Goal: Task Accomplishment & Management: Manage account settings

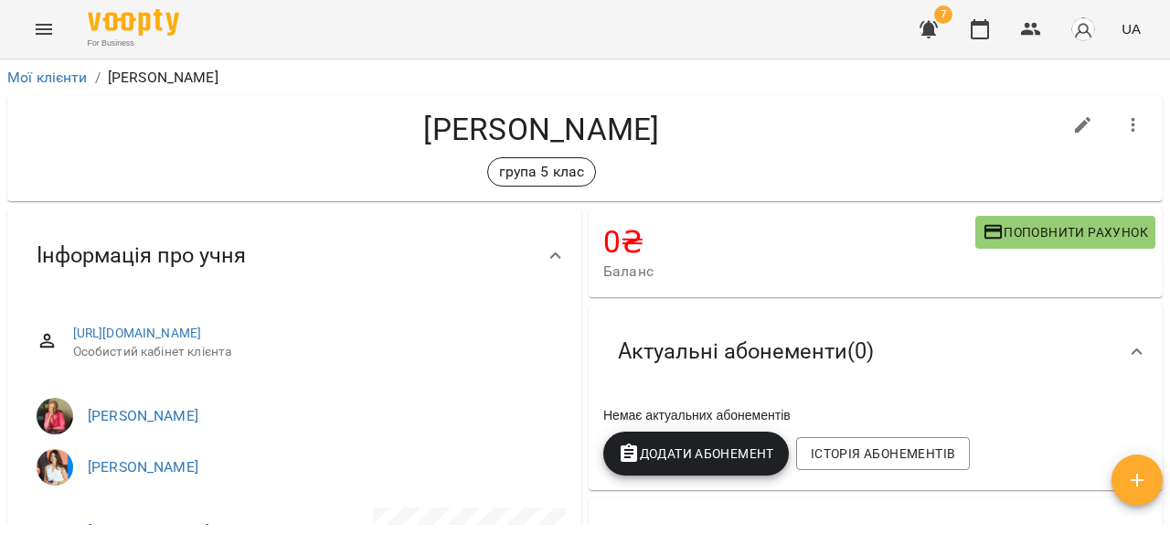
scroll to position [91, 0]
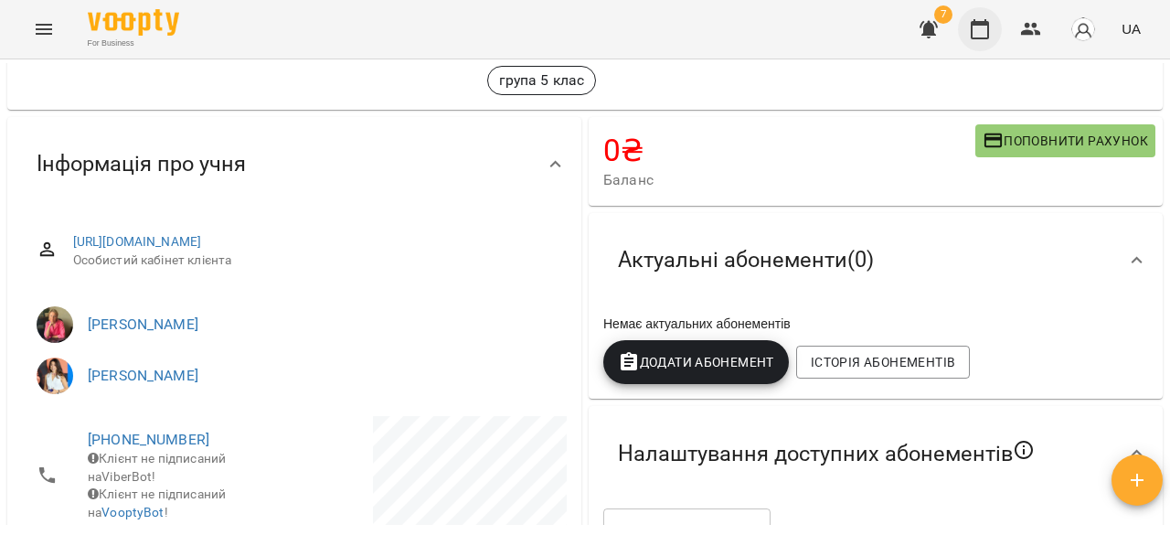
click at [985, 30] on icon "button" at bounding box center [980, 29] width 22 height 22
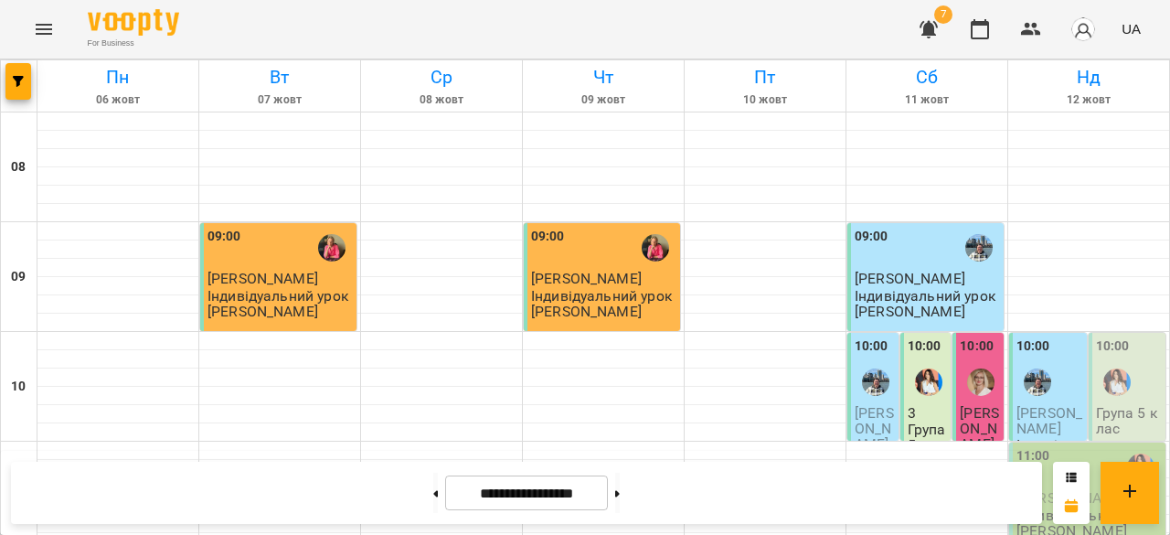
scroll to position [113, 0]
click at [1123, 361] on div at bounding box center [1117, 382] width 42 height 42
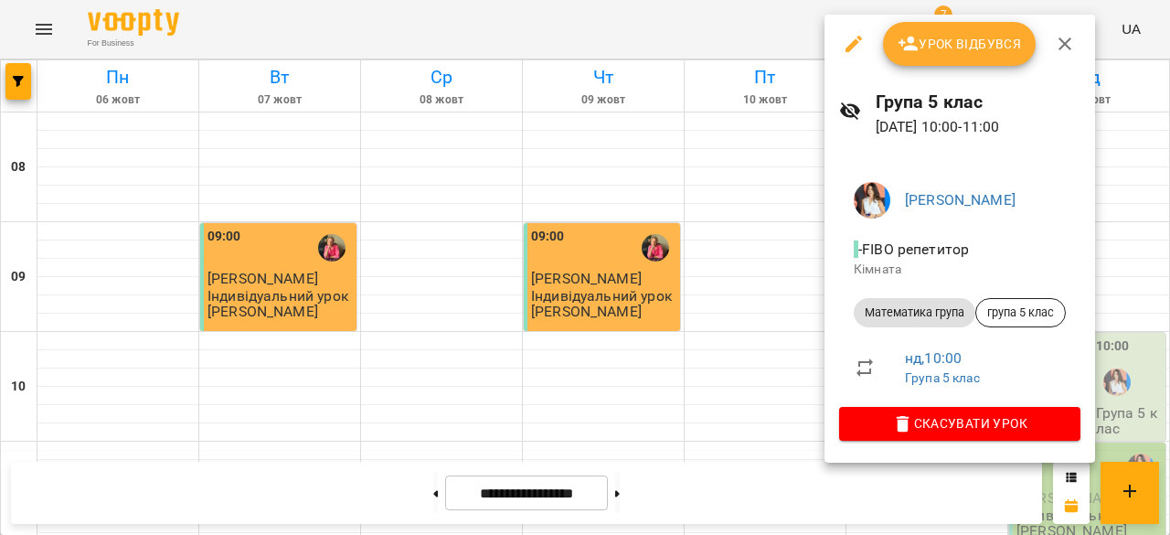
click at [942, 63] on button "Урок відбувся" at bounding box center [960, 44] width 154 height 44
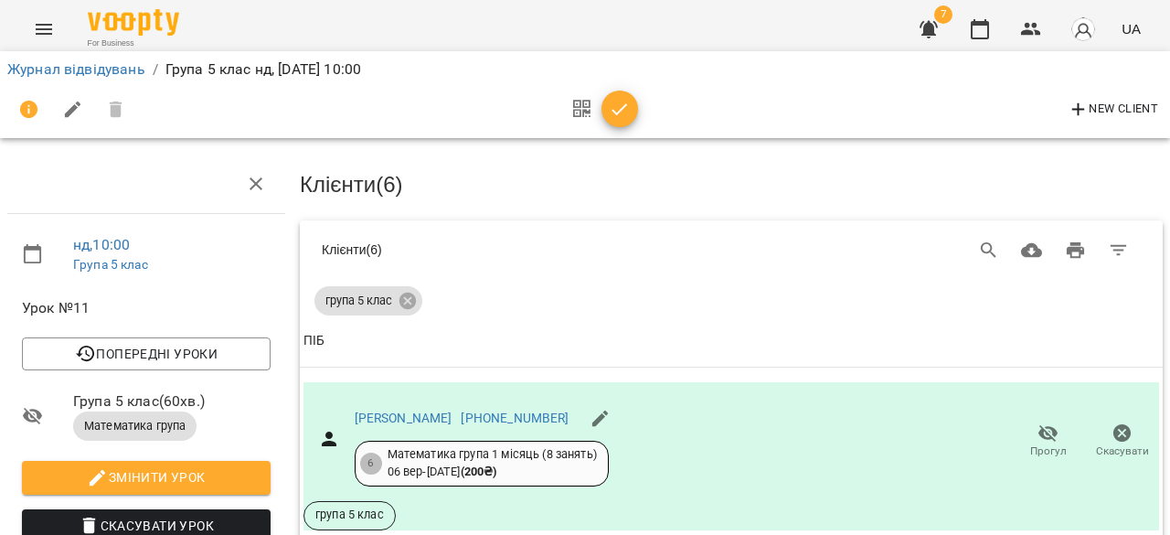
scroll to position [362, 0]
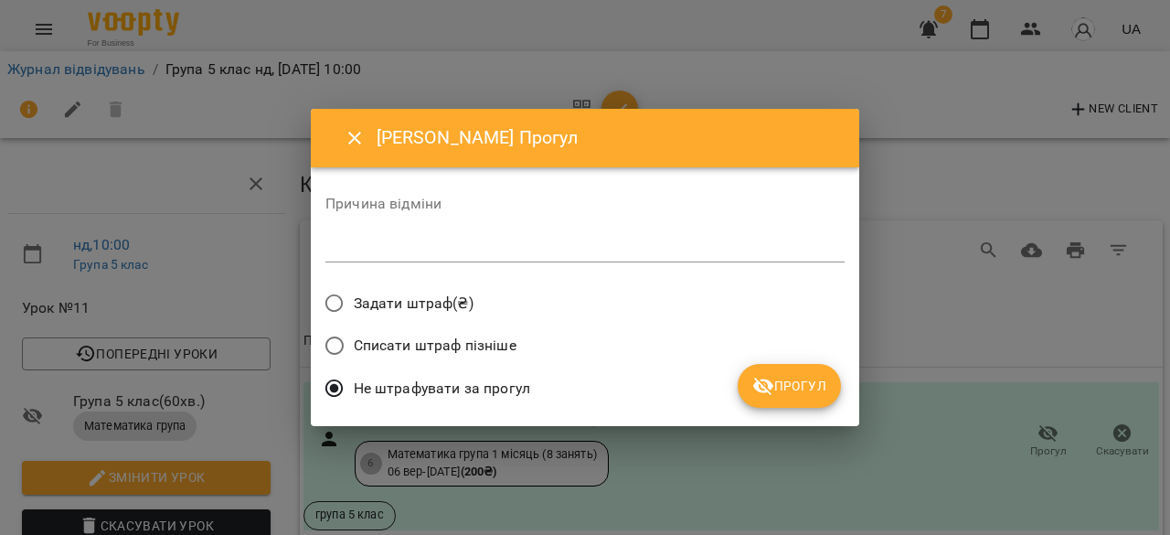
click at [805, 389] on span "Прогул" at bounding box center [790, 386] width 74 height 22
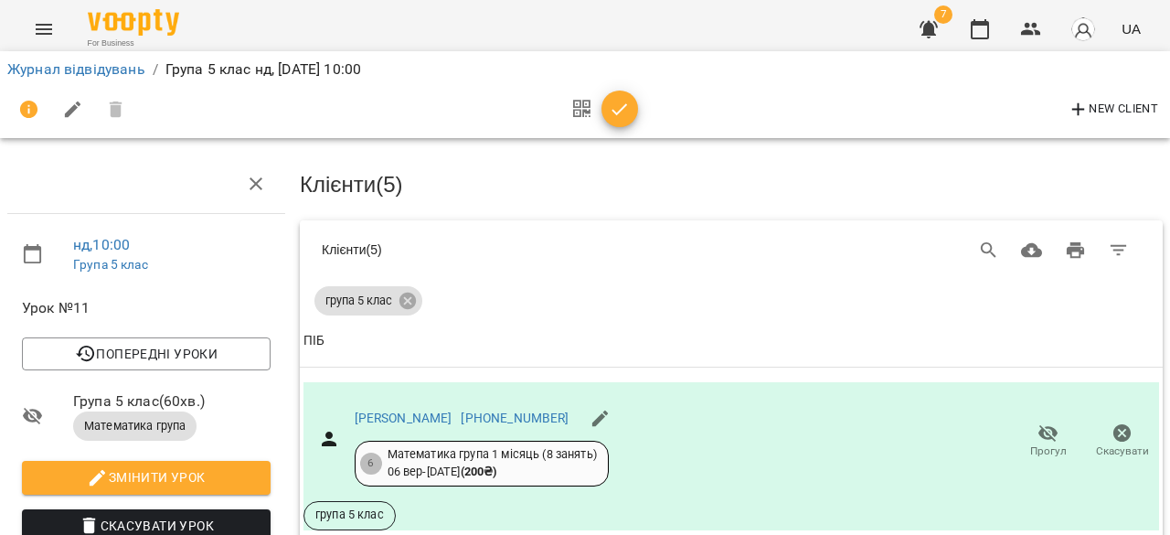
scroll to position [887, 0]
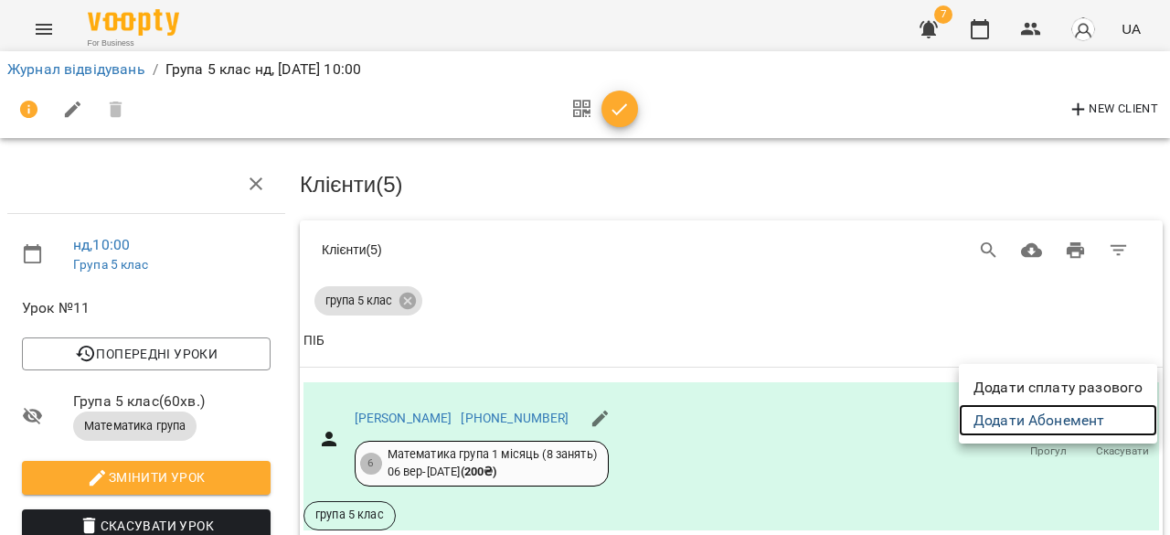
click at [1071, 404] on link "Додати Абонемент" at bounding box center [1058, 420] width 198 height 33
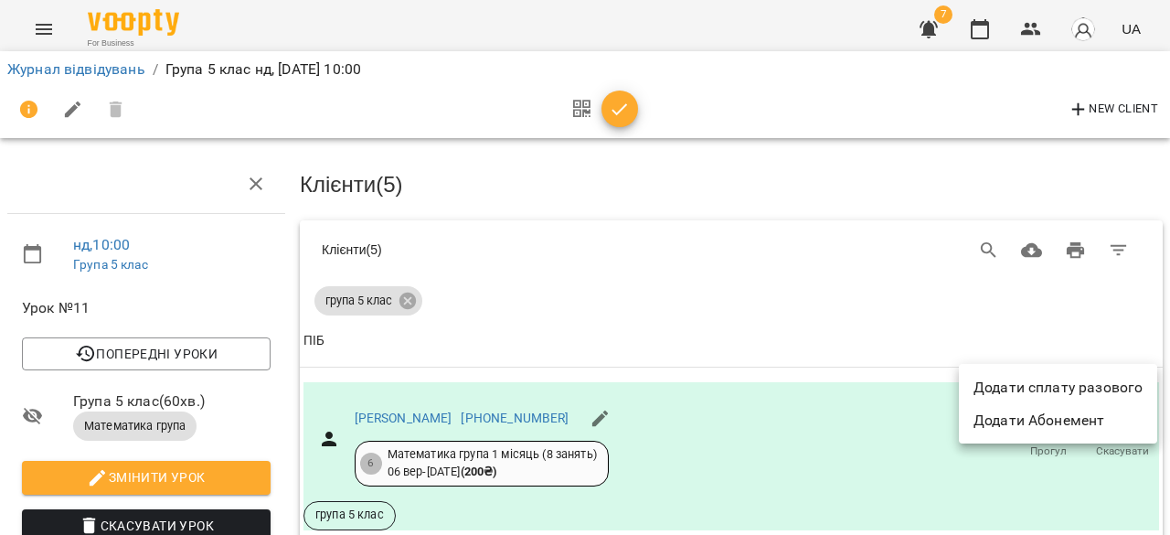
click at [1086, 379] on li "Додати сплату разового" at bounding box center [1058, 387] width 198 height 33
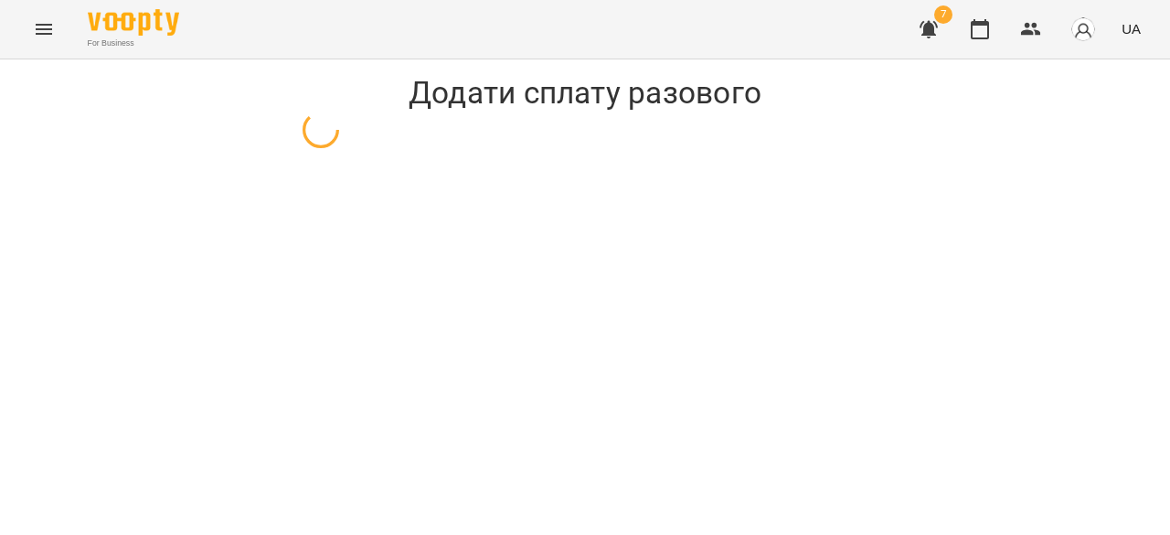
select select "**********"
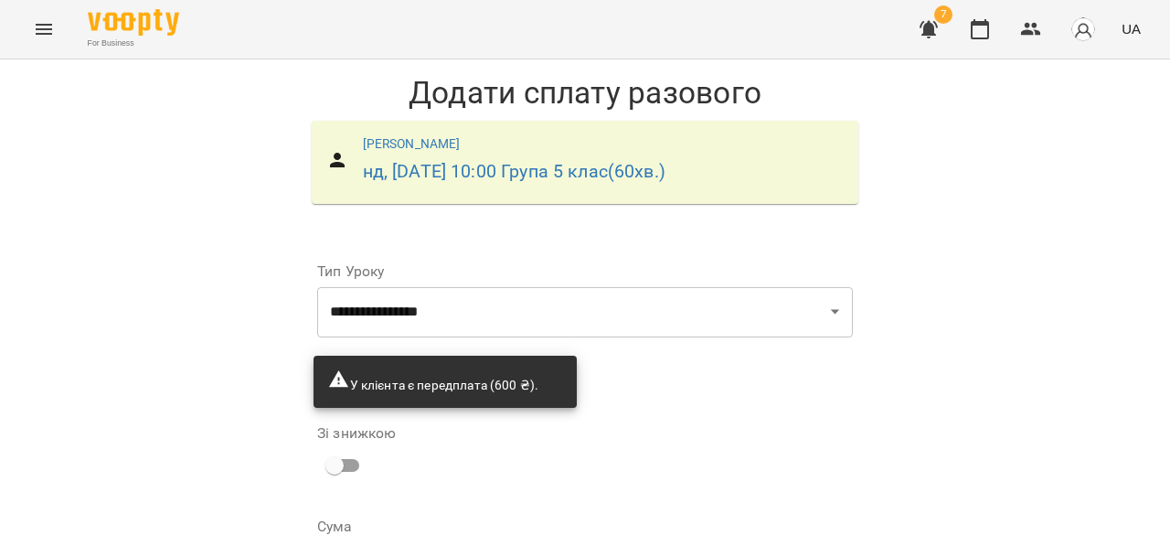
scroll to position [196, 0]
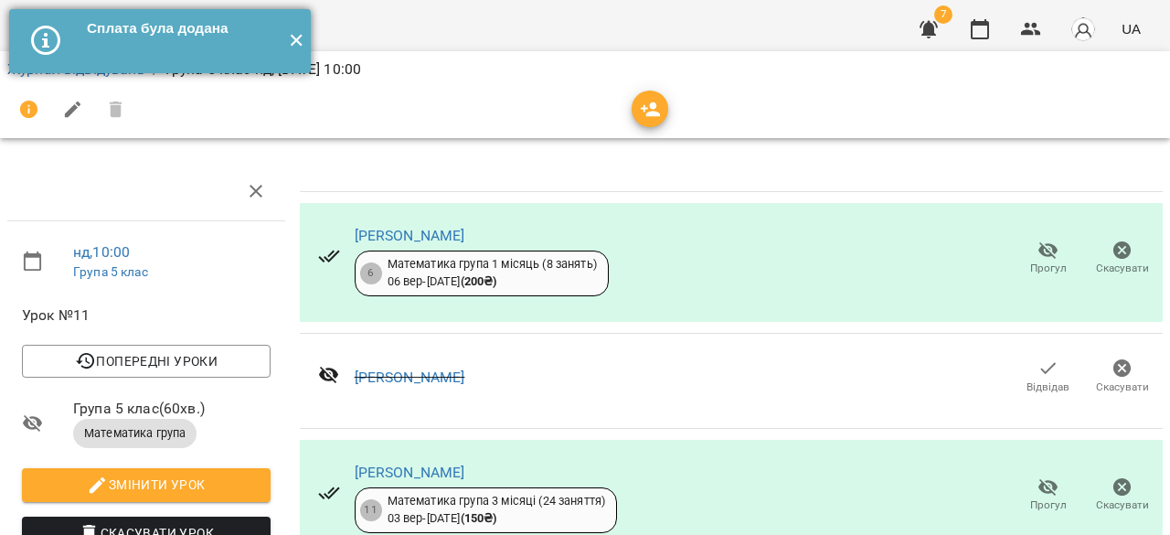
drag, startPoint x: 291, startPoint y: 35, endPoint x: 300, endPoint y: 61, distance: 28.1
click at [291, 35] on button "✕" at bounding box center [296, 41] width 30 height 64
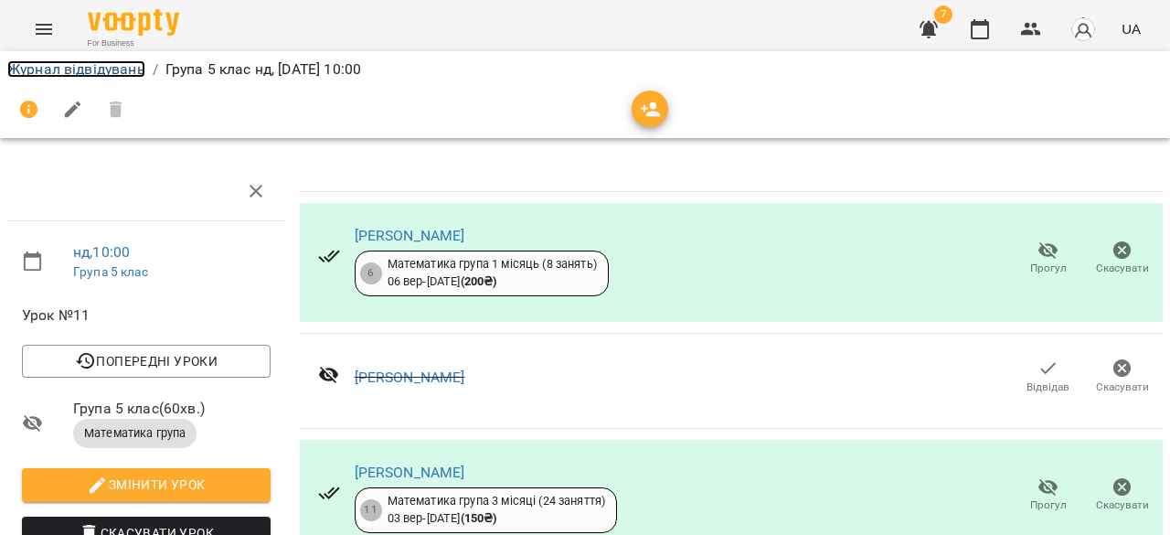
click at [117, 69] on link "Журнал відвідувань" at bounding box center [76, 68] width 138 height 17
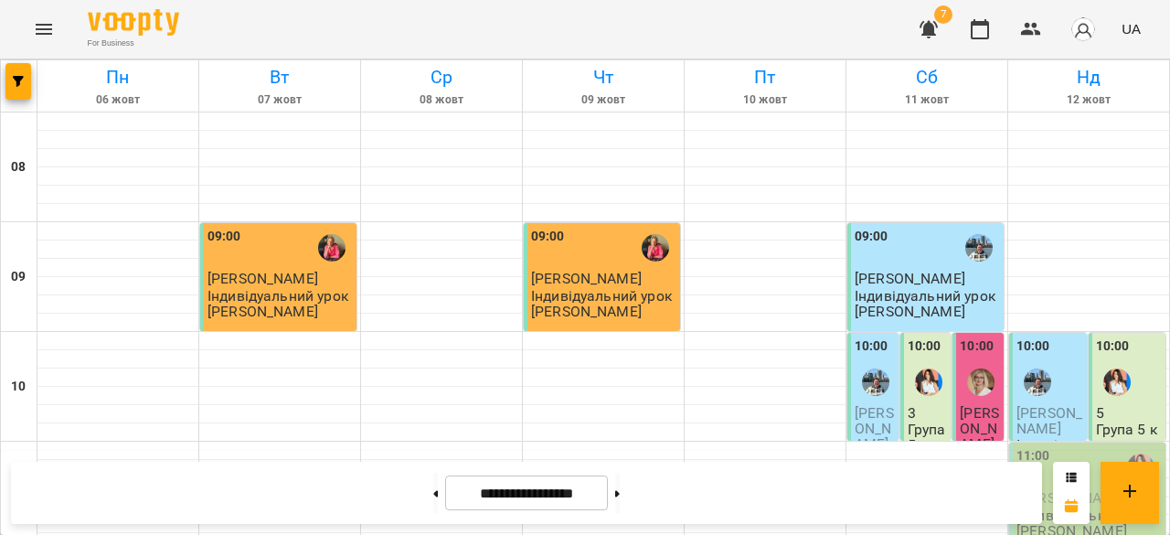
scroll to position [198, 0]
click at [1027, 369] on img "Бануляк Наталія Василівна" at bounding box center [1037, 382] width 27 height 27
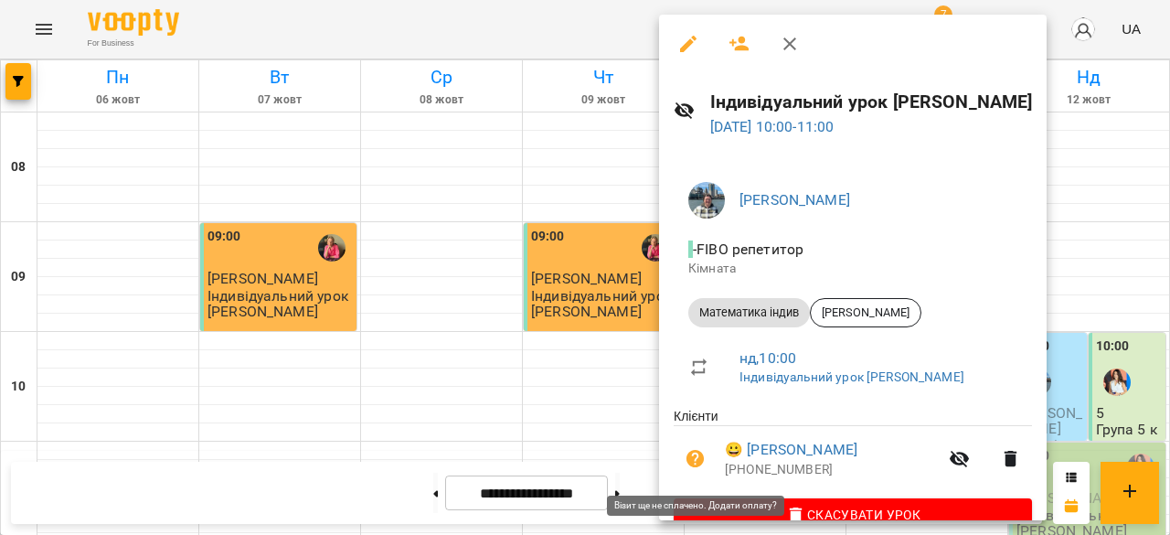
click at [695, 456] on icon "button" at bounding box center [696, 459] width 22 height 22
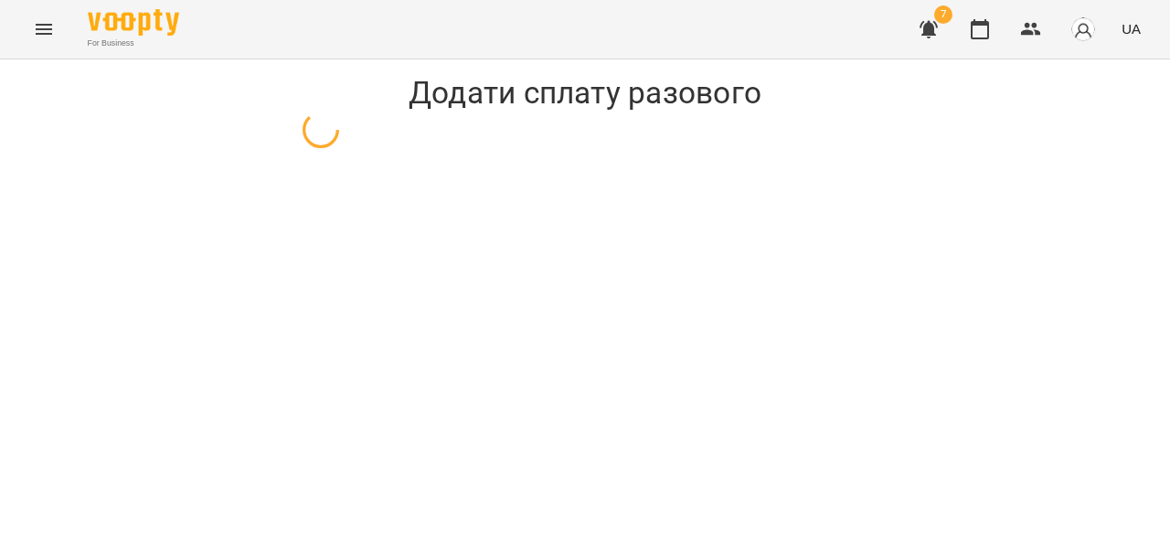
select select "**********"
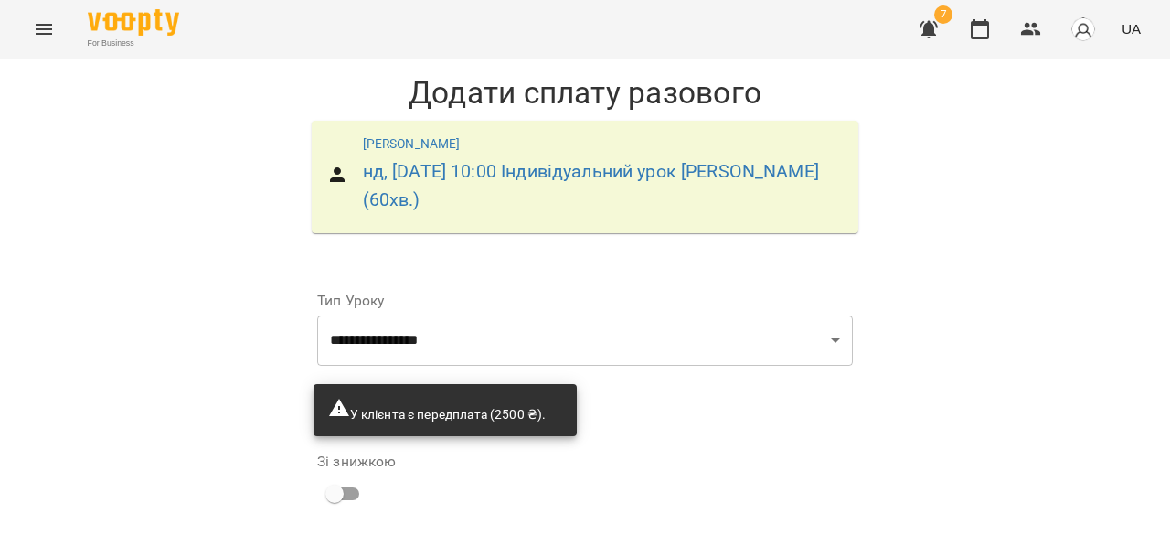
scroll to position [225, 0]
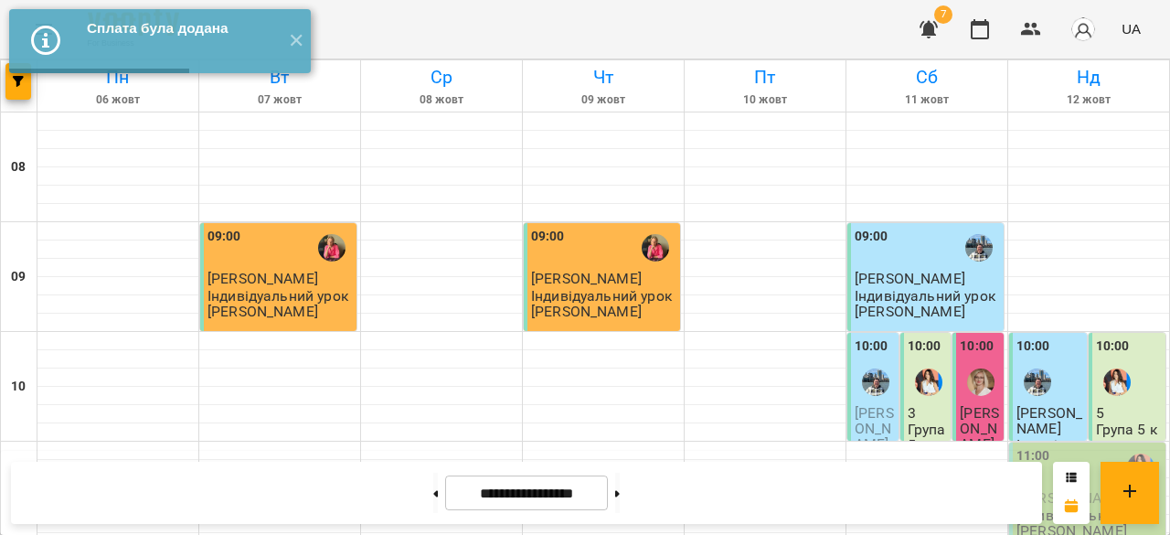
scroll to position [258, 0]
click at [1046, 489] on span "[PERSON_NAME]" at bounding box center [1072, 497] width 111 height 17
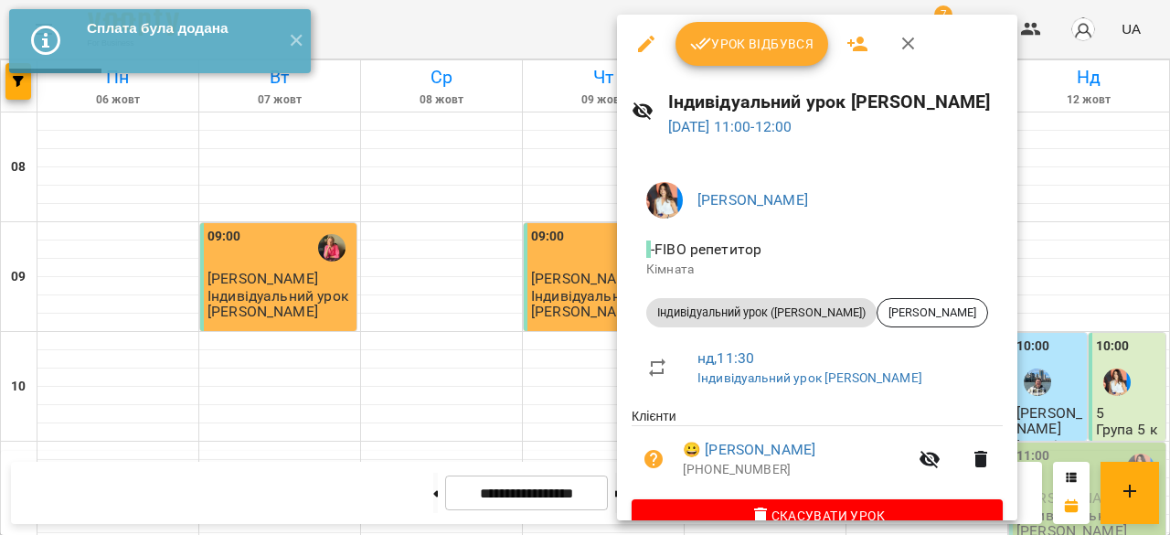
click at [760, 51] on span "Урок відбувся" at bounding box center [752, 44] width 124 height 22
click at [750, 47] on span "Урок відбувся" at bounding box center [752, 44] width 124 height 22
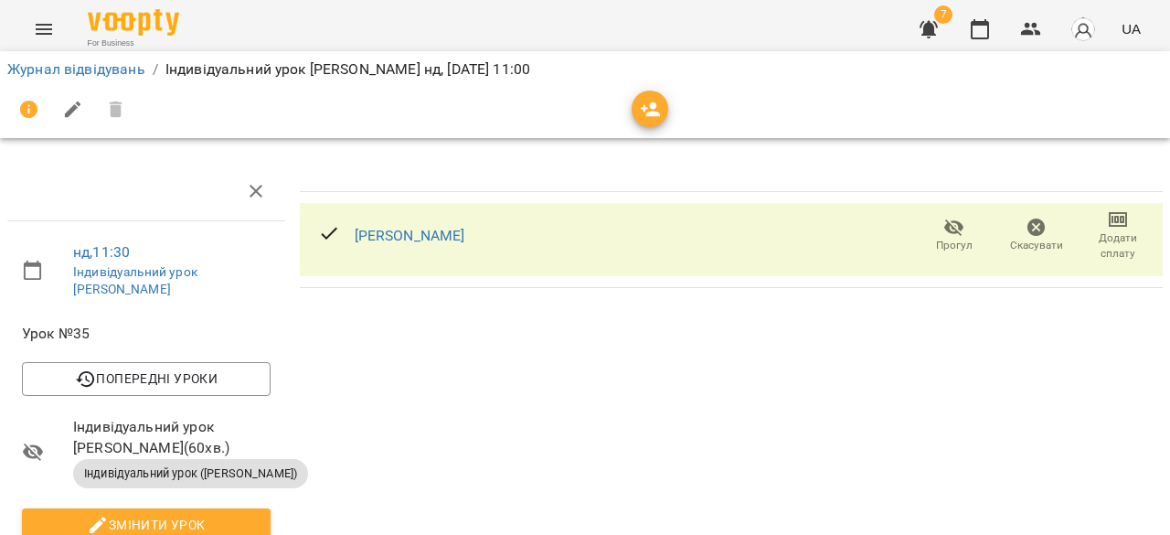
click at [1112, 220] on icon "button" at bounding box center [1118, 219] width 13 height 7
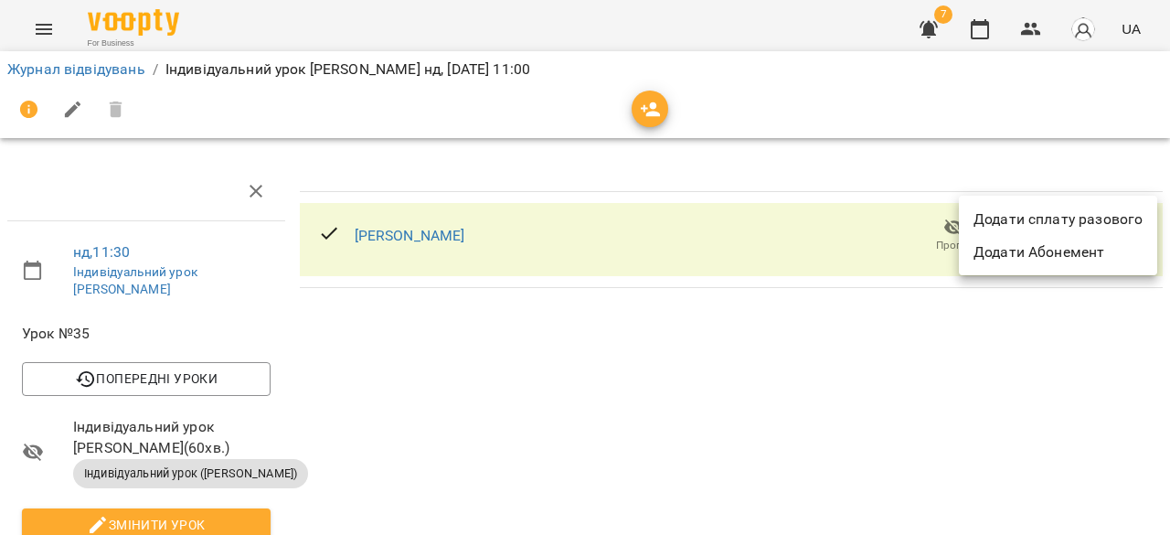
click at [1094, 228] on li "Додати сплату разового" at bounding box center [1058, 219] width 198 height 33
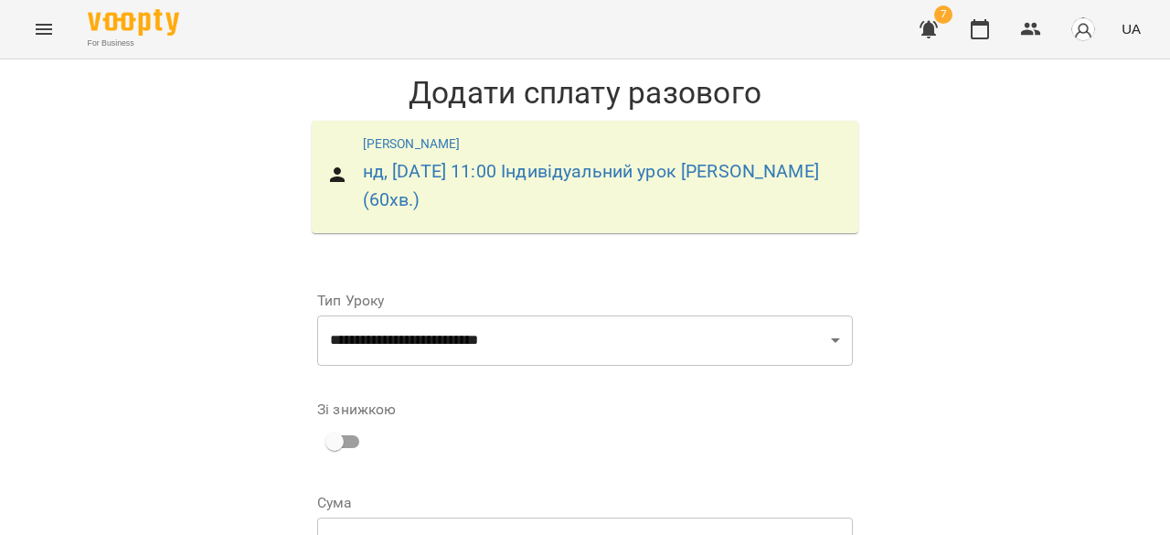
scroll to position [326, 0]
drag, startPoint x: 657, startPoint y: 308, endPoint x: 646, endPoint y: 352, distance: 45.5
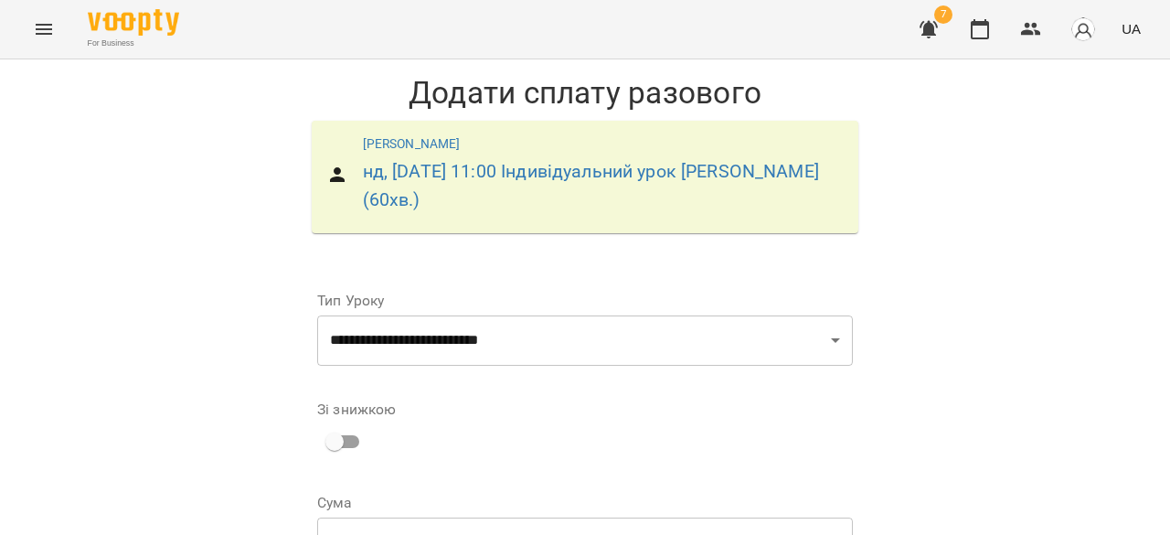
select select "****"
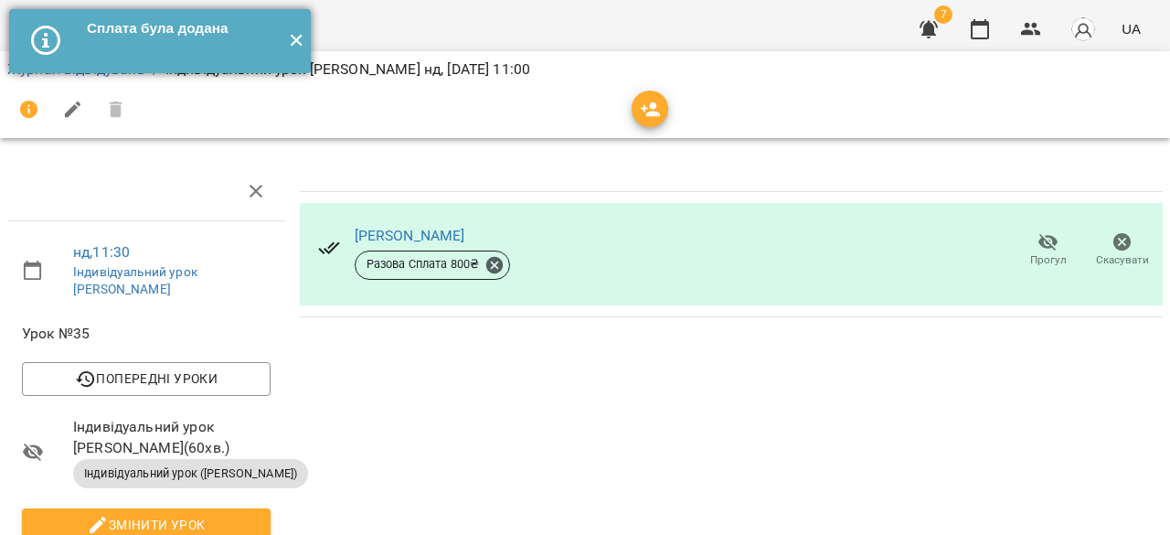
click at [298, 47] on button "✕" at bounding box center [296, 41] width 30 height 64
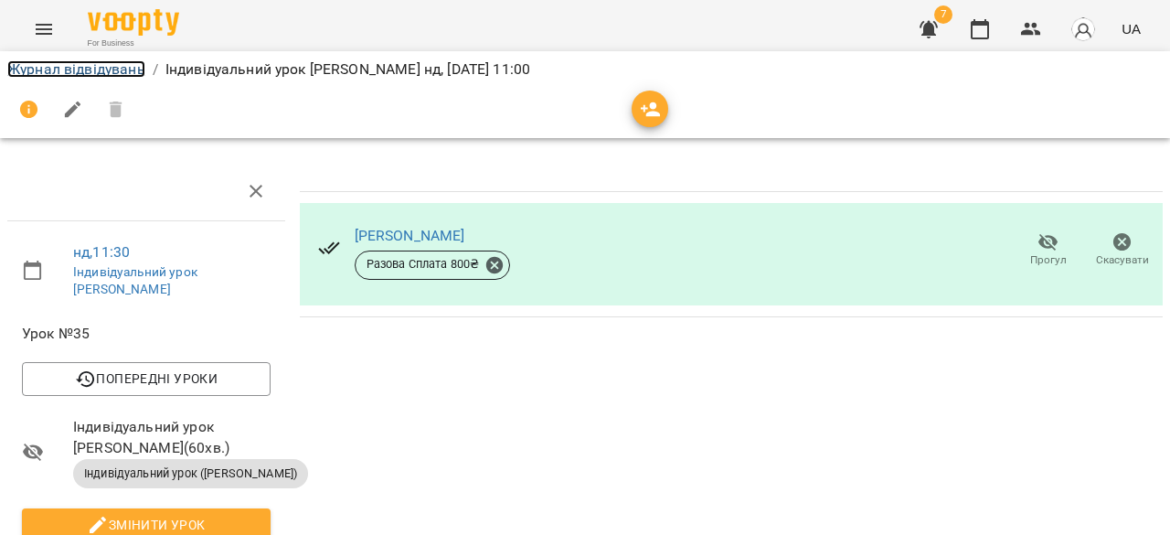
click at [103, 65] on link "Журнал відвідувань" at bounding box center [76, 68] width 138 height 17
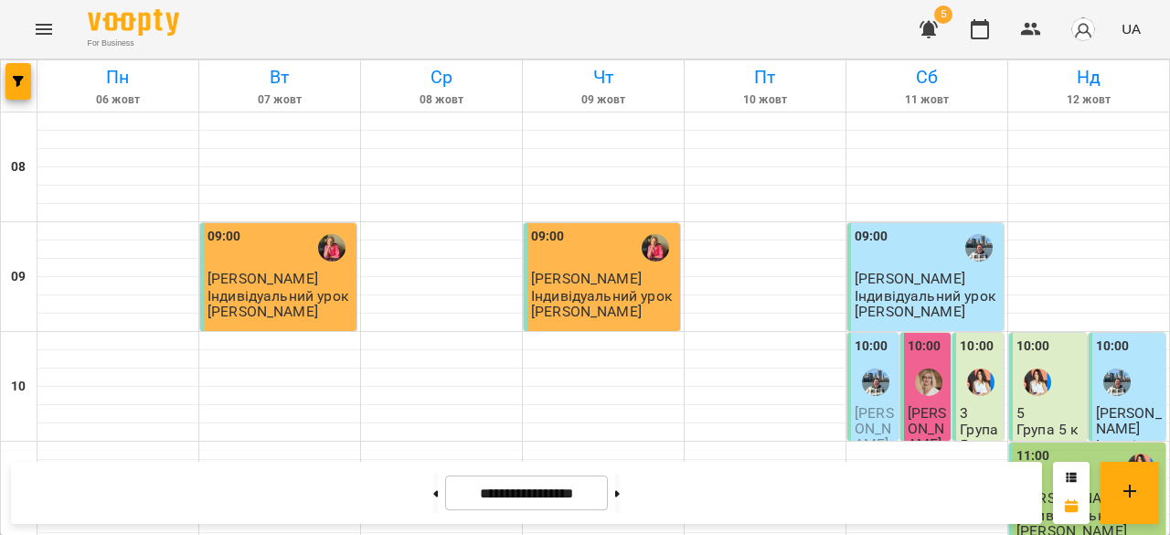
scroll to position [91, 0]
click at [879, 361] on div at bounding box center [876, 382] width 42 height 42
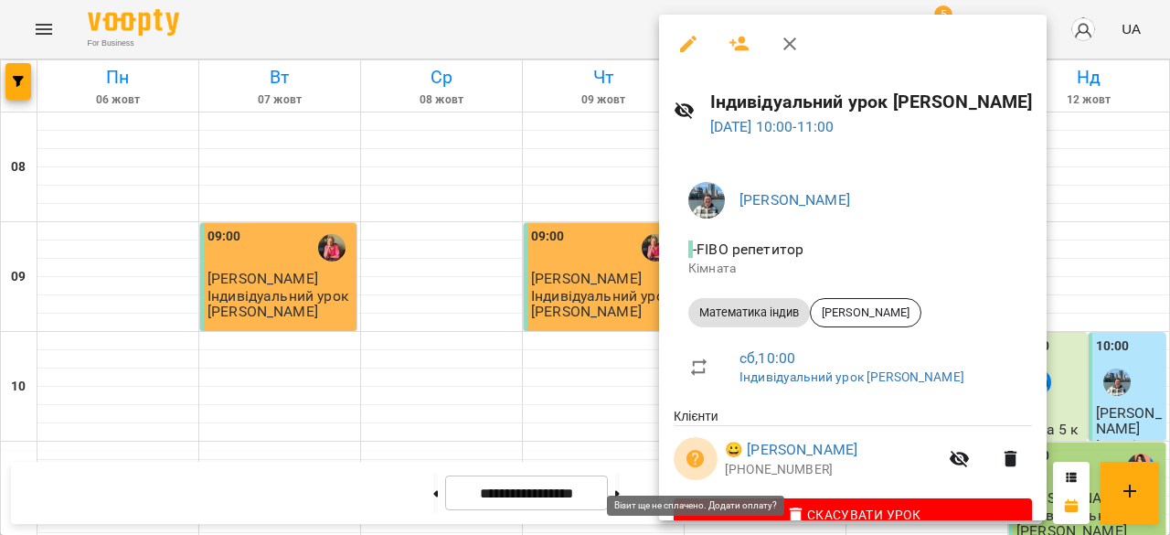
click at [695, 460] on icon "button" at bounding box center [696, 459] width 18 height 18
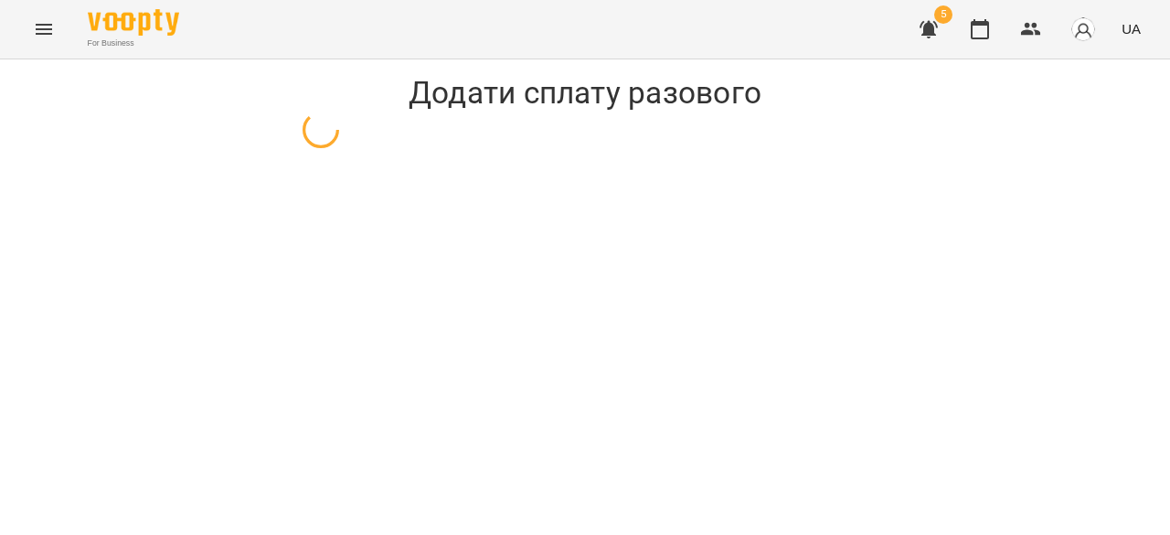
select select "**********"
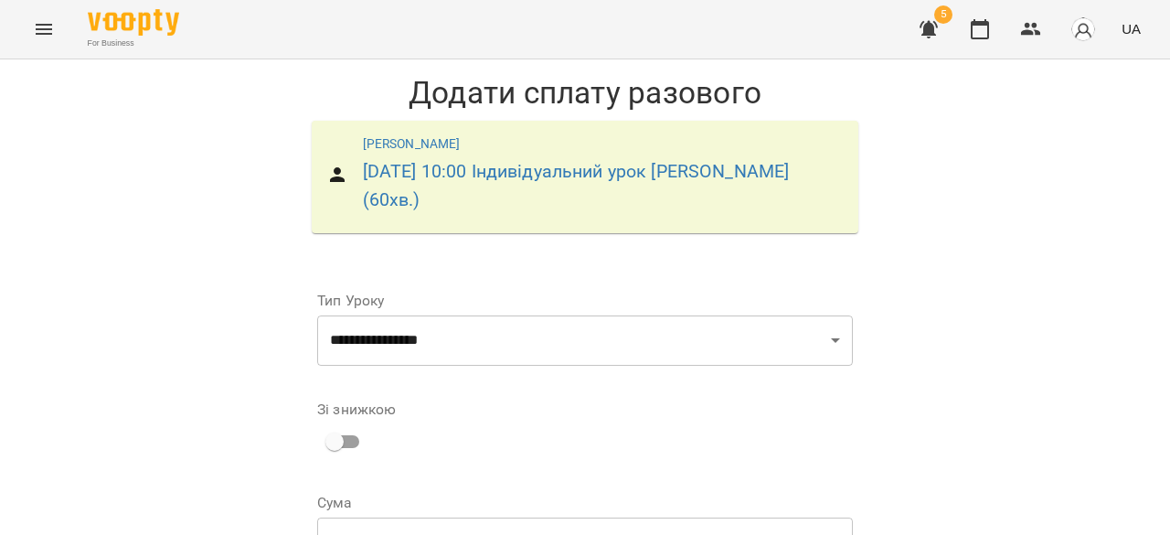
scroll to position [326, 0]
select select "****"
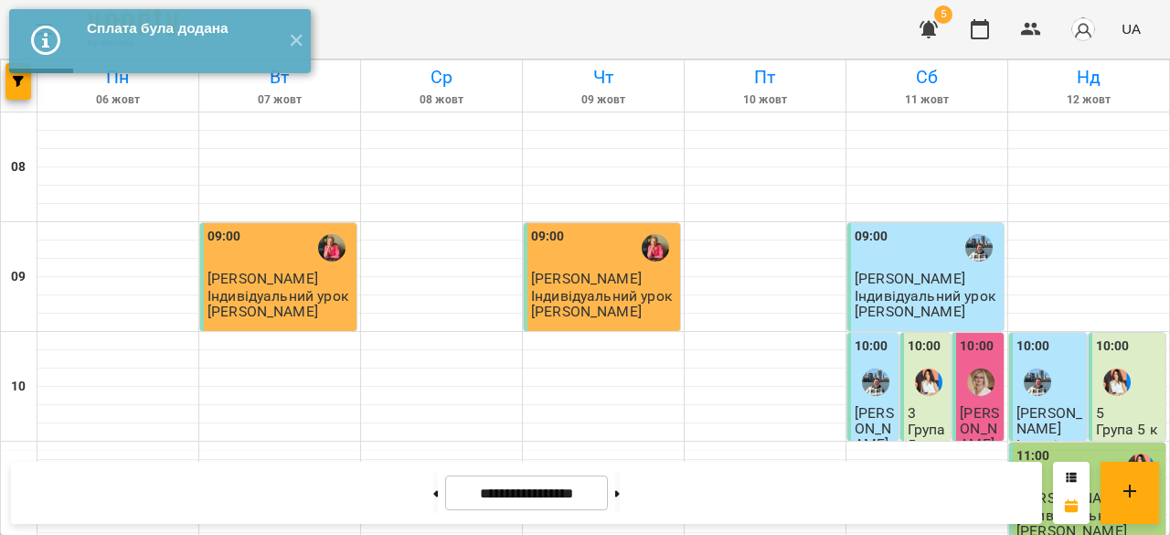
scroll to position [1136, 0]
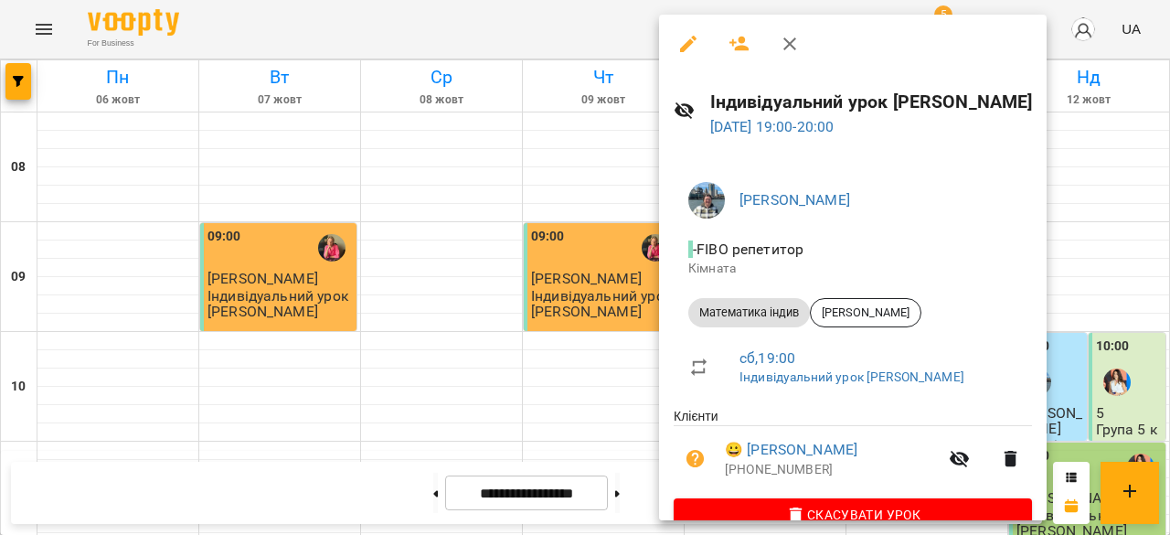
click at [591, 334] on div at bounding box center [585, 267] width 1170 height 535
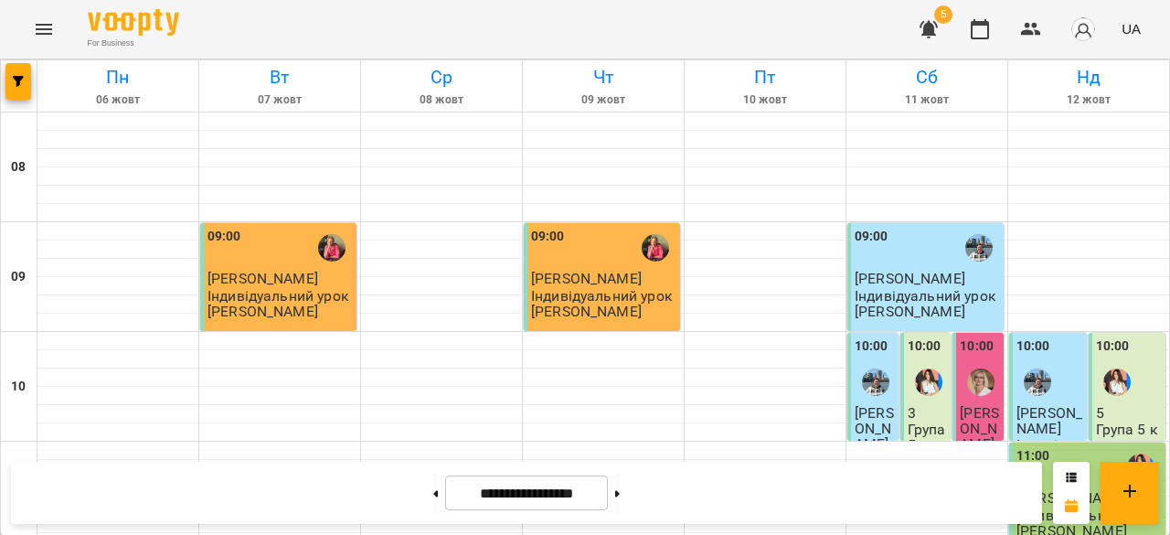
scroll to position [1086, 0]
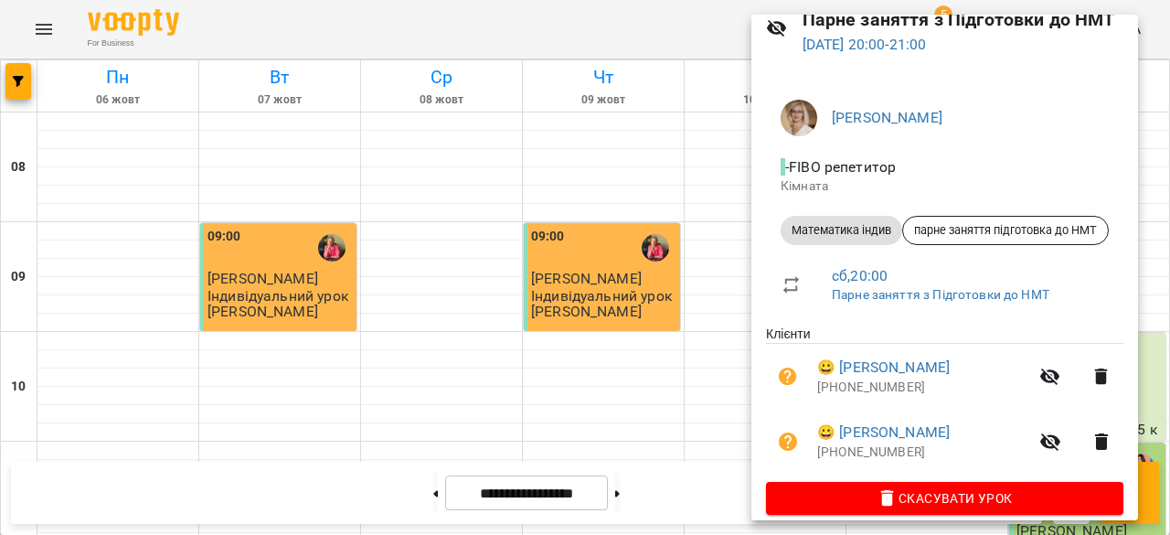
scroll to position [75, 0]
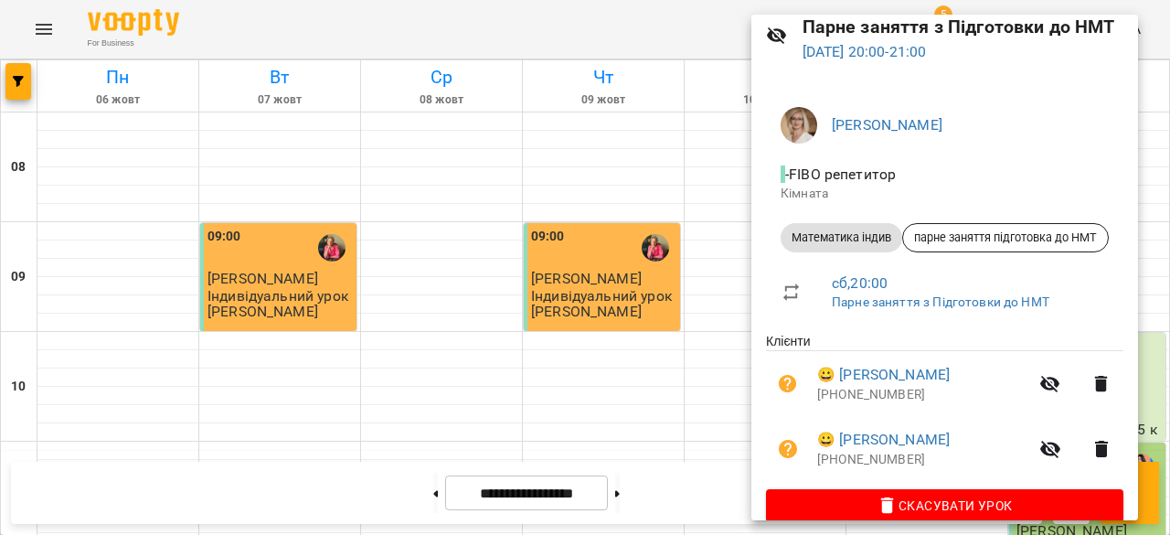
click at [552, 389] on div at bounding box center [585, 267] width 1170 height 535
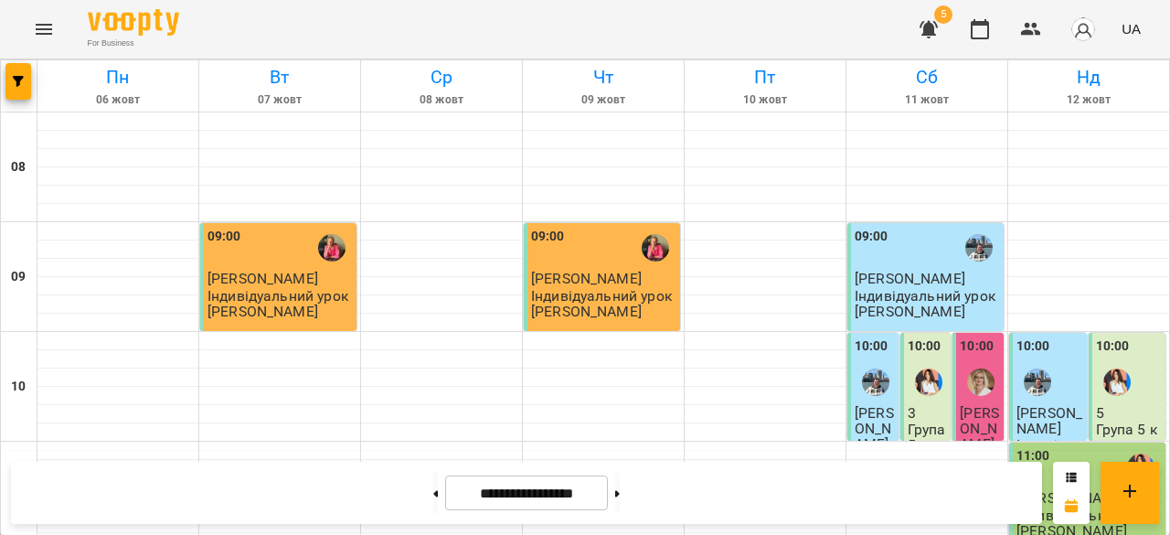
scroll to position [1108, 0]
click at [620, 504] on button at bounding box center [617, 493] width 5 height 40
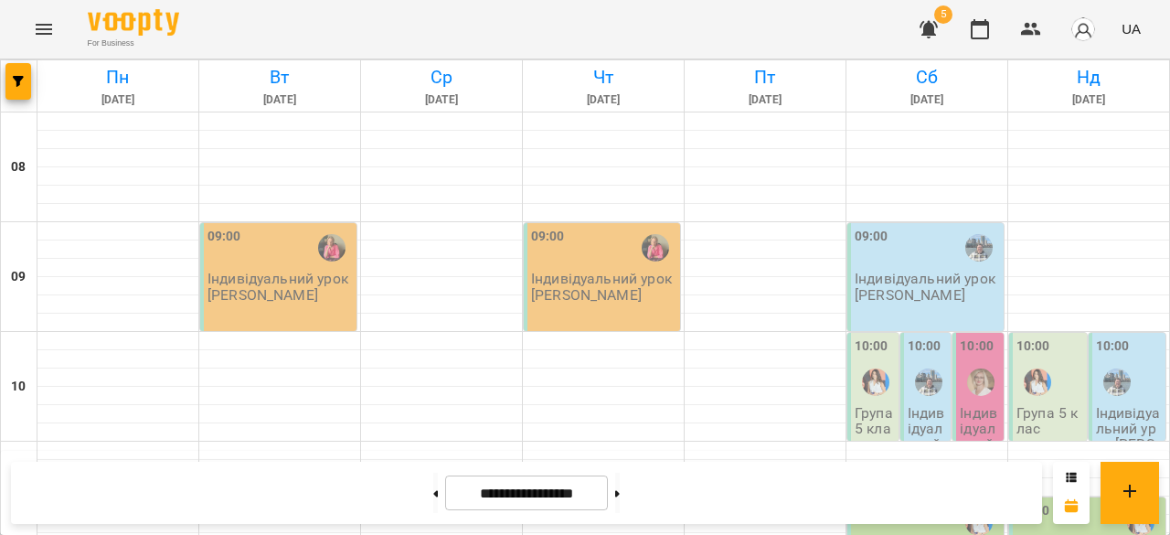
scroll to position [1056, 0]
click at [433, 497] on button at bounding box center [435, 493] width 5 height 40
type input "**********"
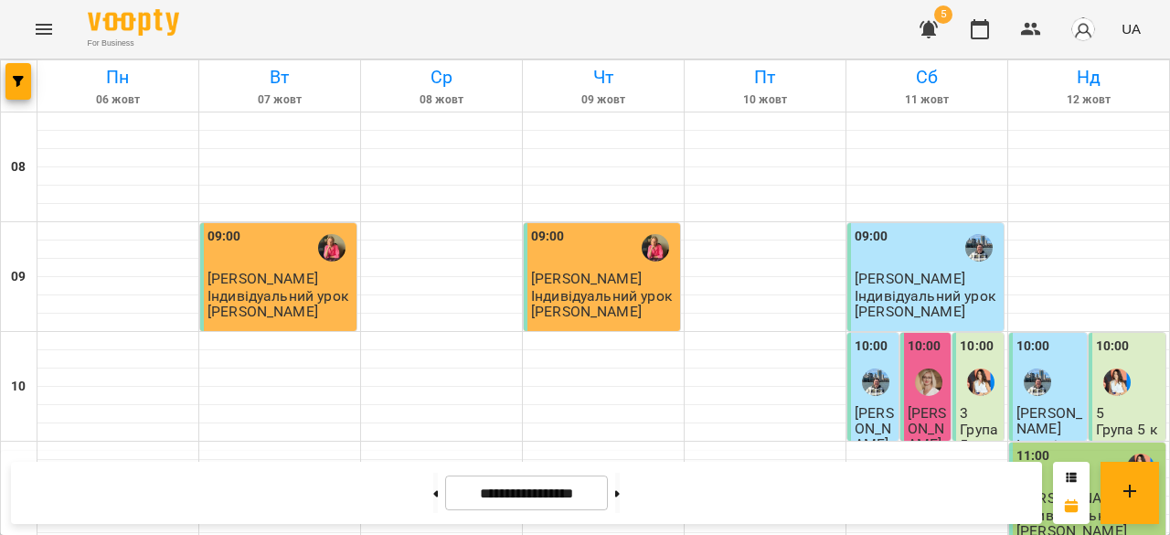
scroll to position [1106, 0]
